Goal: Check status: Check status

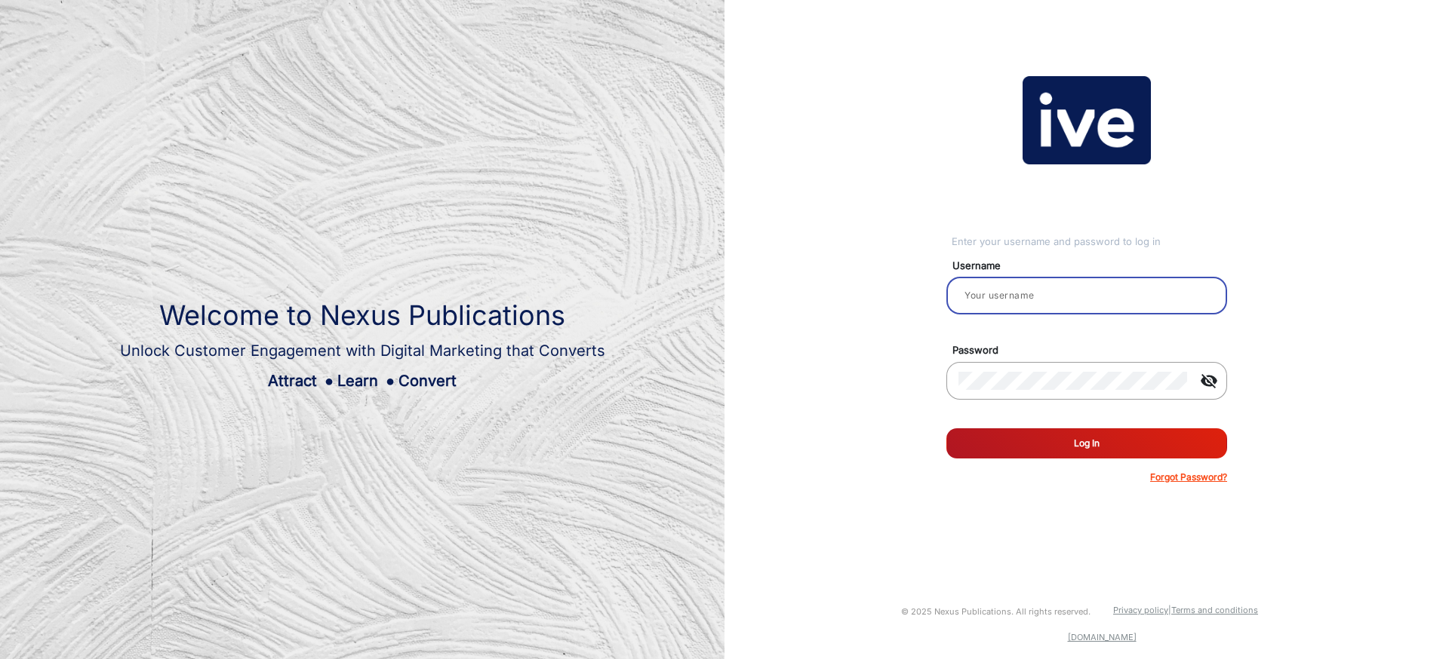
click at [1036, 292] on input "email" at bounding box center [1086, 296] width 257 height 18
type input "[PERSON_NAME]"
click at [1088, 450] on button "Log In" at bounding box center [1086, 444] width 281 height 30
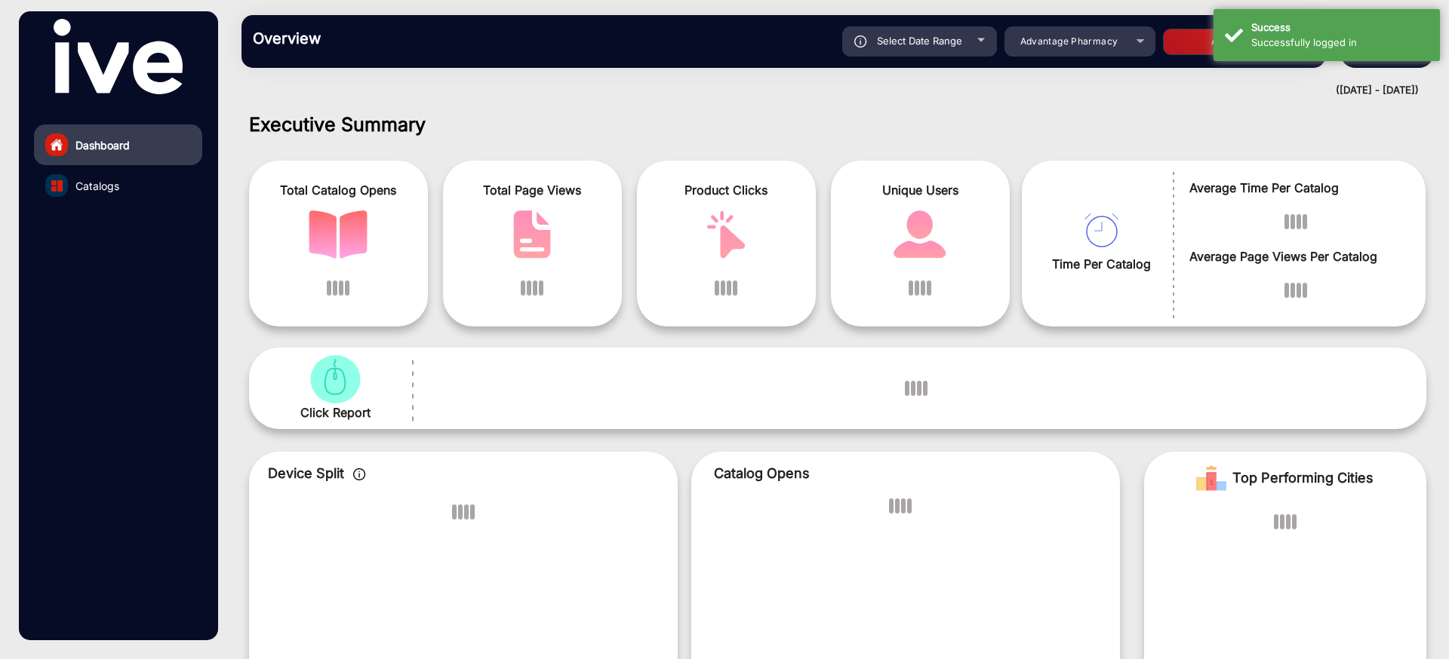
scroll to position [11, 0]
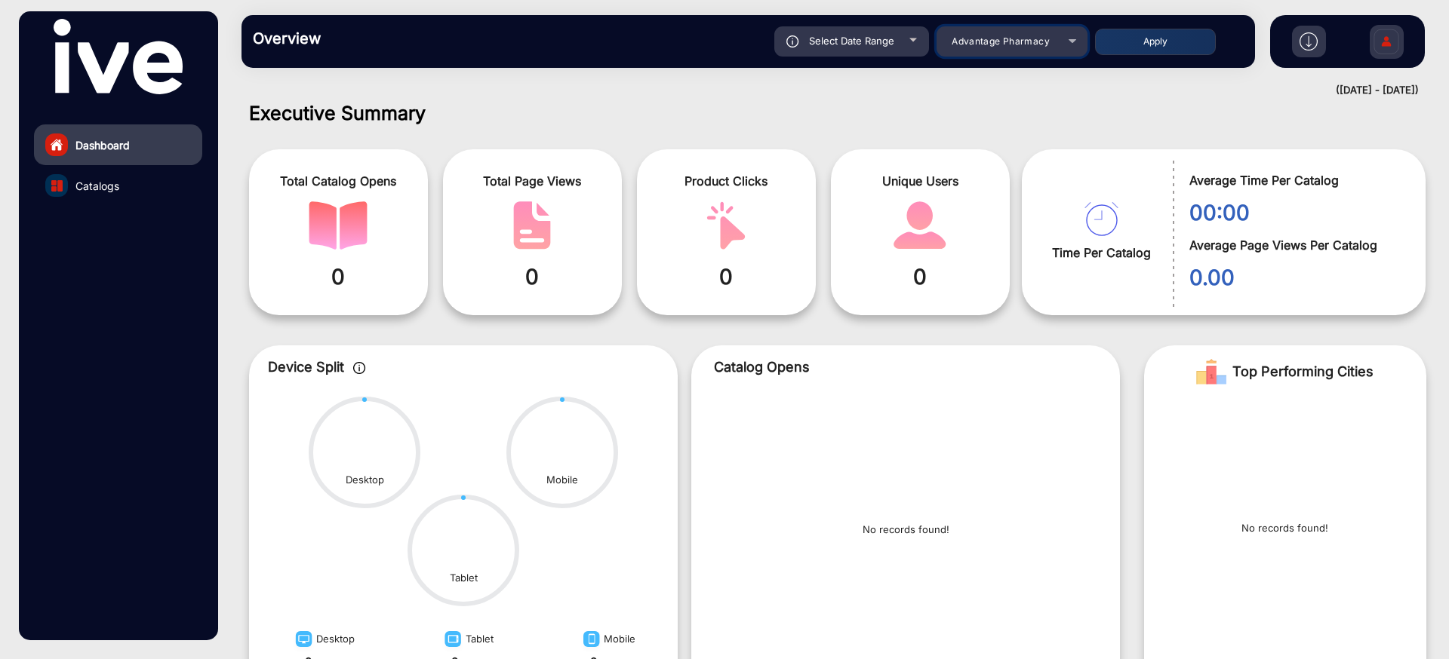
click at [1005, 45] on span "Advantage Pharmacy" at bounding box center [1000, 40] width 98 height 11
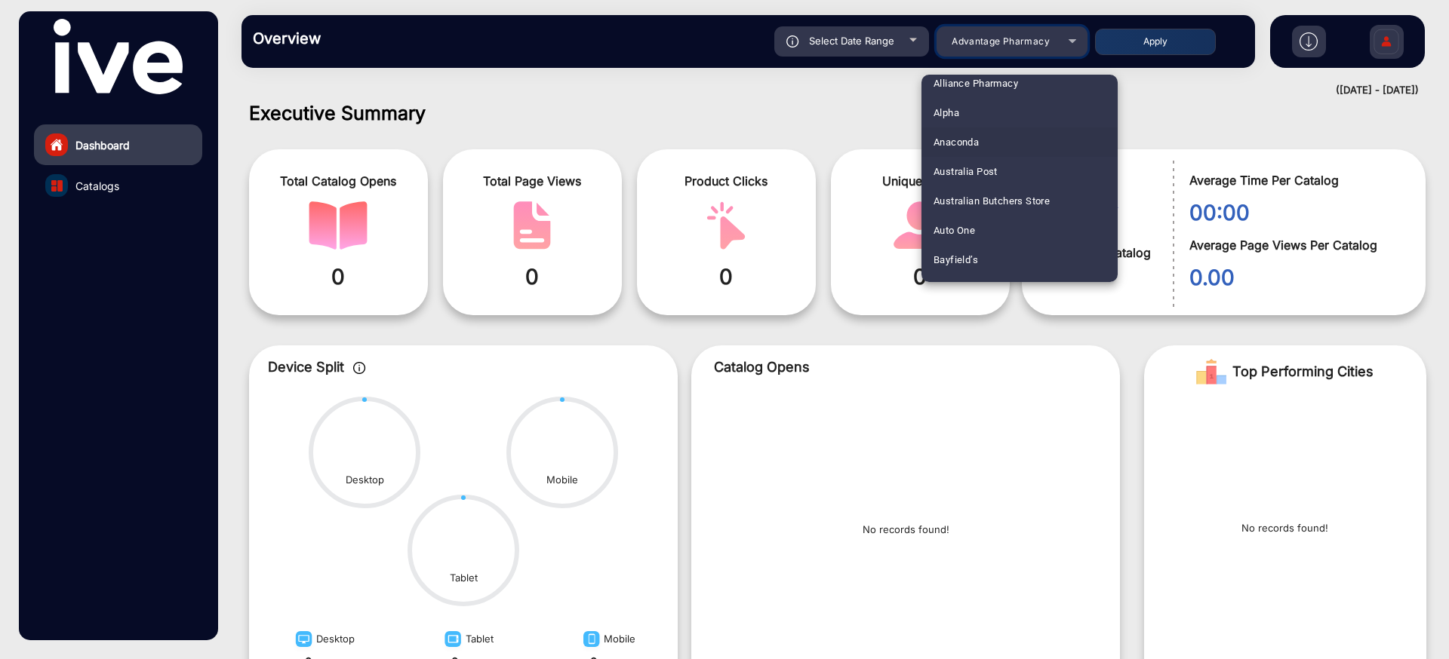
scroll to position [54, 0]
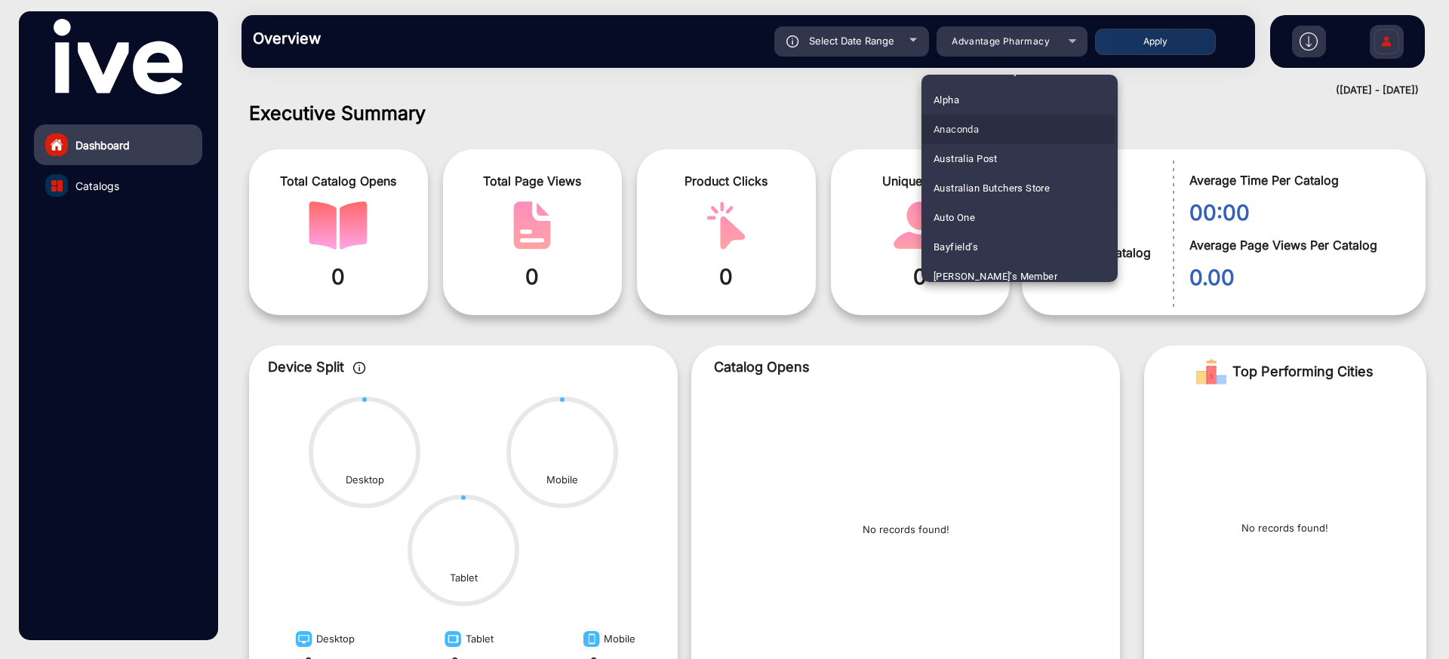
click at [990, 130] on mat-option "Anaconda" at bounding box center [1019, 129] width 196 height 29
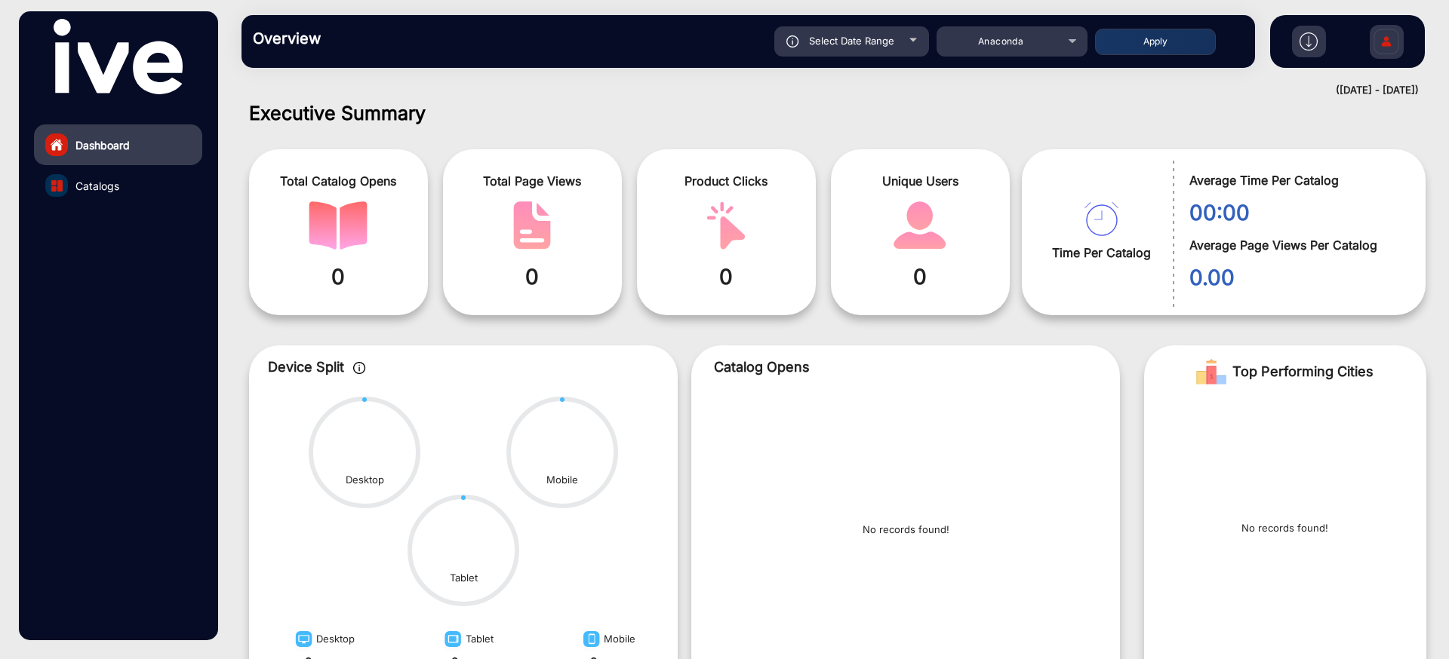
click at [882, 53] on div "Select Date Range" at bounding box center [851, 41] width 155 height 30
type input "[DATE]"
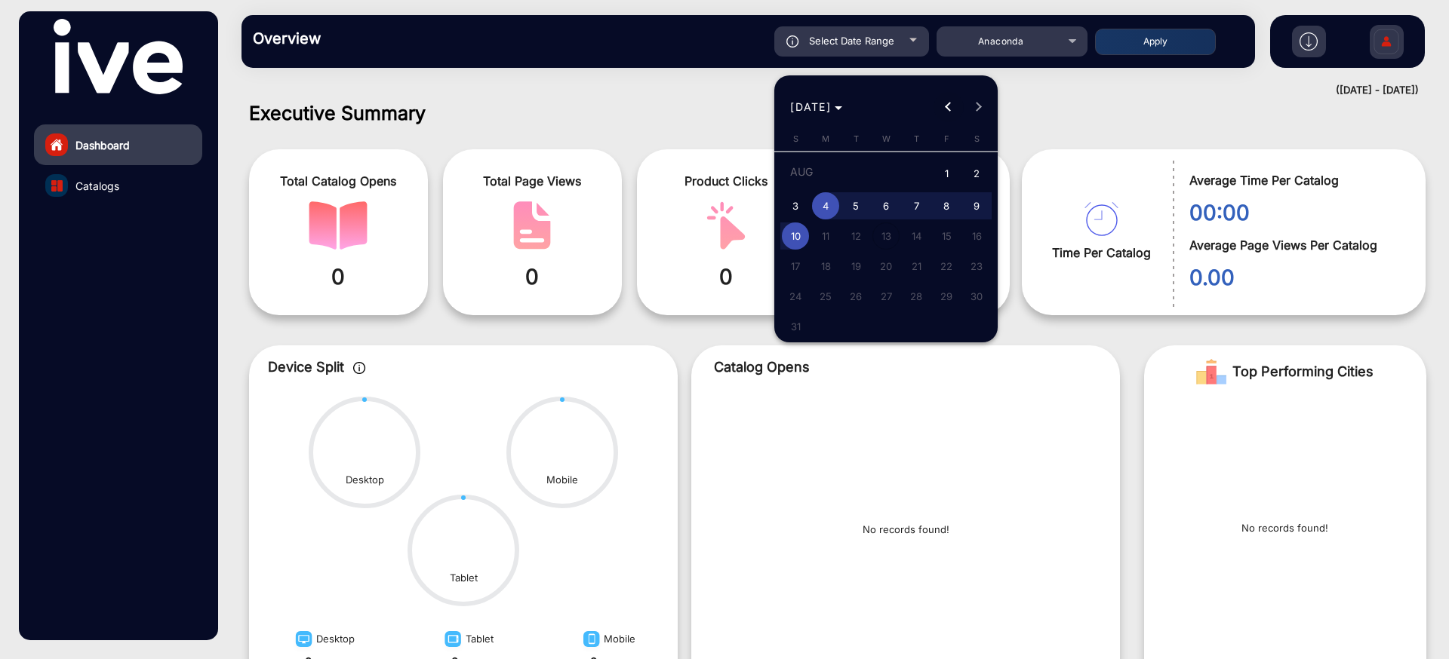
click at [949, 109] on button "Previous month" at bounding box center [948, 107] width 30 height 30
click at [792, 201] on span "1" at bounding box center [795, 202] width 27 height 27
type input "[DATE]"
click at [979, 112] on span "Next month" at bounding box center [979, 107] width 30 height 30
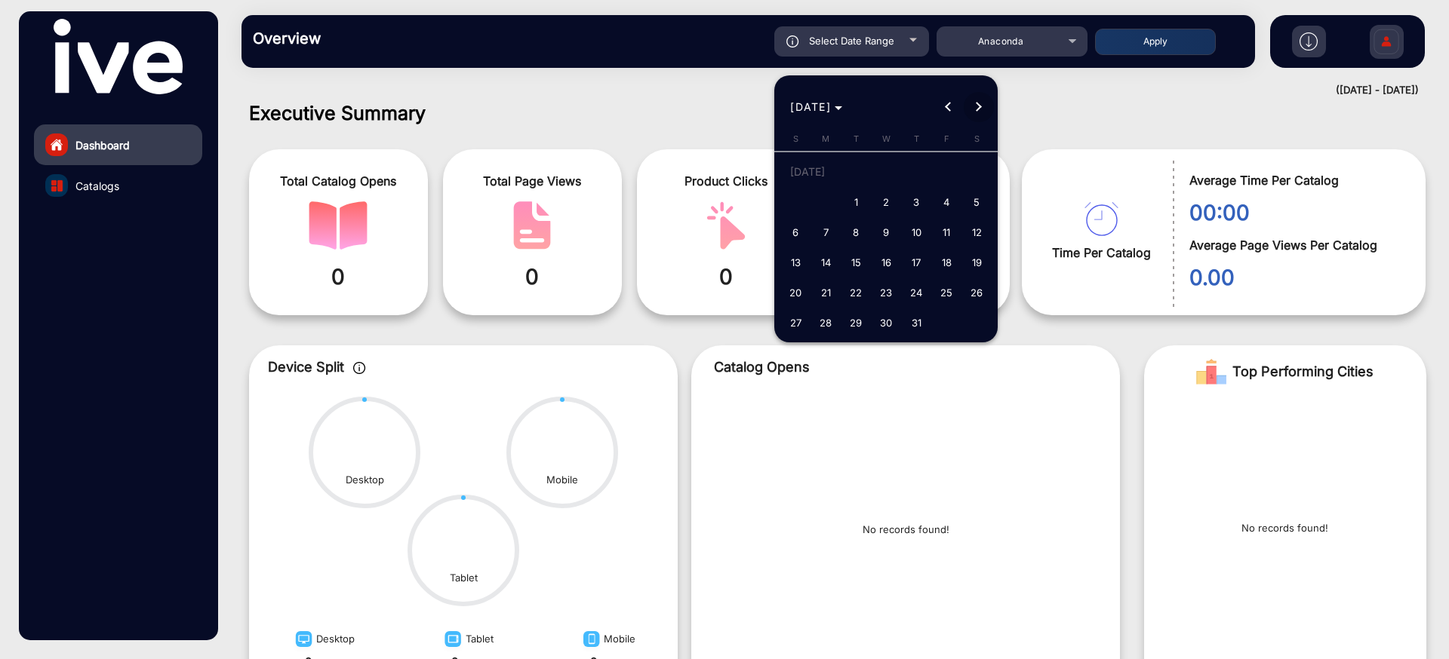
click at [979, 112] on span "Next month" at bounding box center [979, 107] width 30 height 30
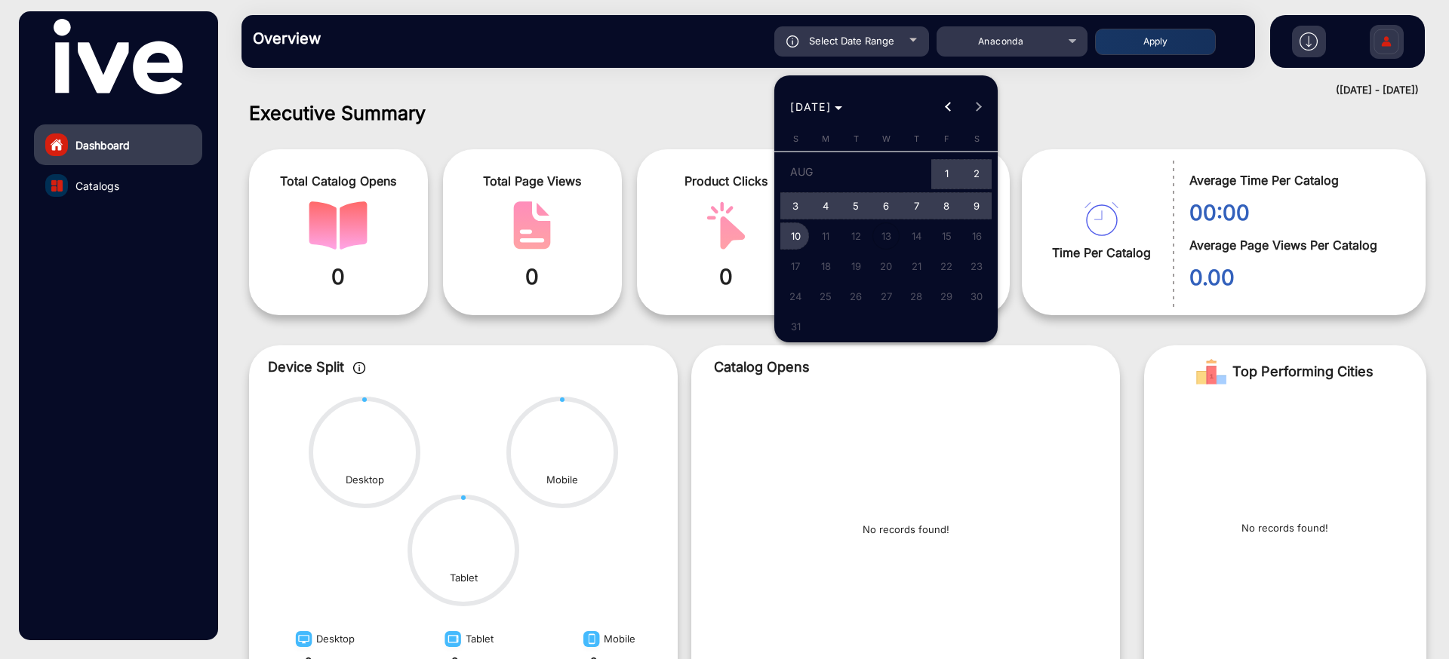
click at [799, 231] on span "10" at bounding box center [795, 236] width 27 height 27
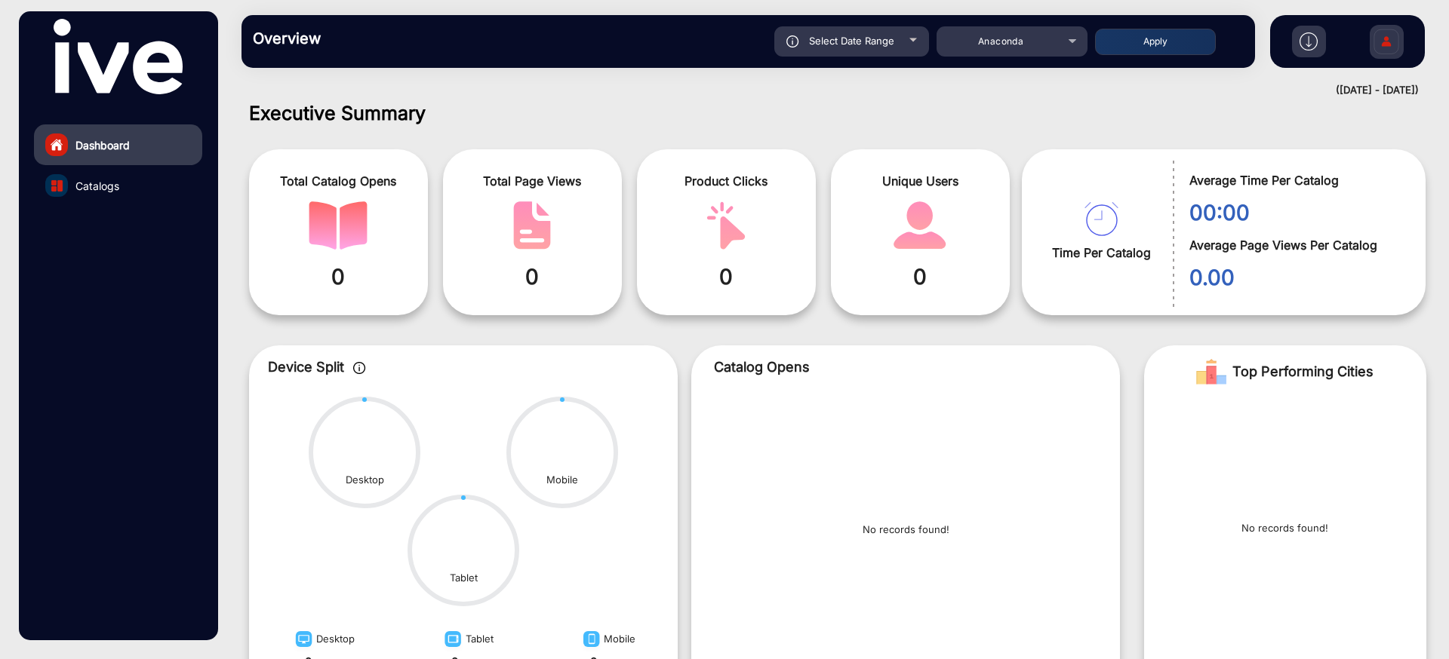
type input "[DATE]"
click at [1154, 42] on button "Apply" at bounding box center [1155, 42] width 121 height 26
type input "[DATE]"
